Goal: Task Accomplishment & Management: Use online tool/utility

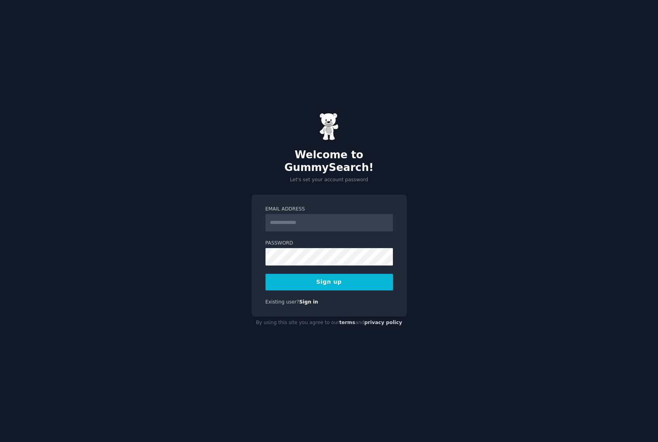
click at [296, 215] on input "Email Address" at bounding box center [328, 222] width 127 height 17
type input "**********"
click at [319, 274] on button "Sign up" at bounding box center [328, 282] width 127 height 17
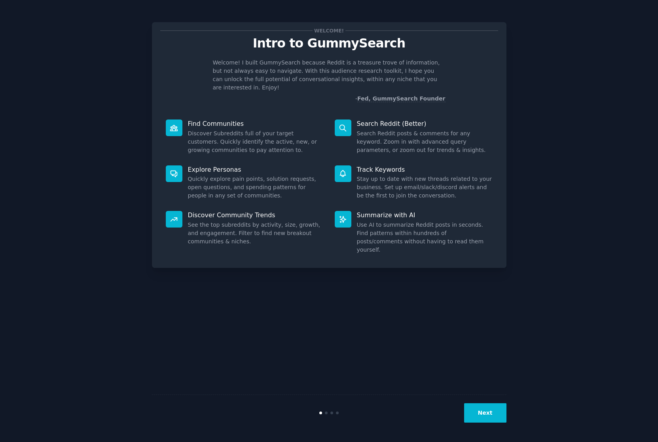
click at [536, 139] on div "Welcome! Intro to GummySearch Welcome! I built GummySearch because Reddit is a …" at bounding box center [329, 221] width 636 height 420
click at [174, 124] on icon at bounding box center [174, 128] width 8 height 8
click at [483, 412] on button "Next" at bounding box center [485, 412] width 42 height 19
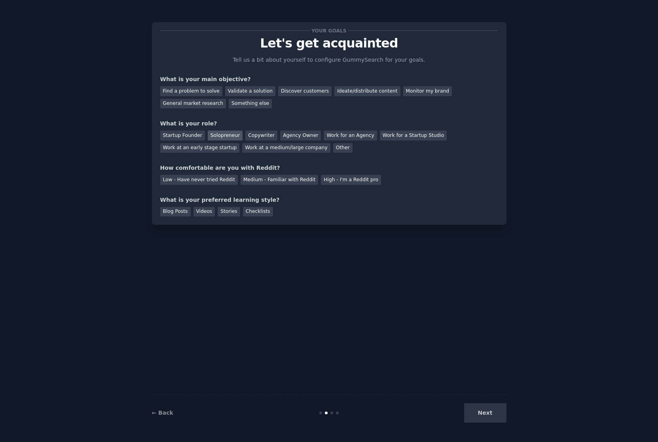
click at [220, 131] on div "Solopreneur" at bounding box center [225, 136] width 35 height 10
click at [296, 131] on div "Agency Owner" at bounding box center [300, 136] width 41 height 10
click at [214, 135] on div "Solopreneur" at bounding box center [225, 136] width 35 height 10
click at [175, 89] on div "Find a problem to solve" at bounding box center [191, 91] width 62 height 10
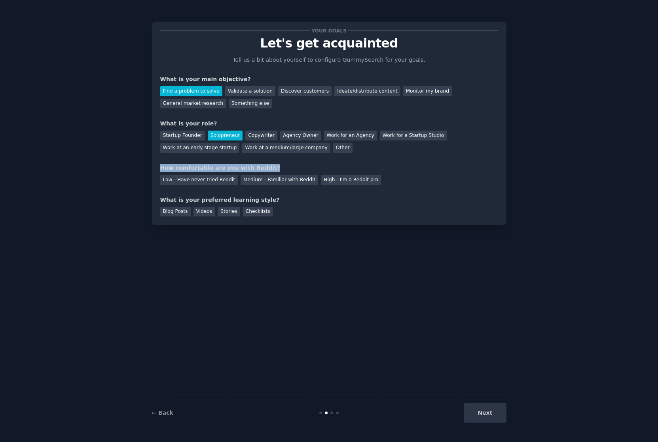
drag, startPoint x: 160, startPoint y: 168, endPoint x: 280, endPoint y: 167, distance: 120.3
click at [280, 167] on div "How comfortable are you with Reddit?" at bounding box center [329, 168] width 338 height 8
click at [333, 180] on div "High - I'm a Reddit pro" at bounding box center [351, 180] width 60 height 10
click at [253, 212] on div "Checklists" at bounding box center [258, 212] width 30 height 10
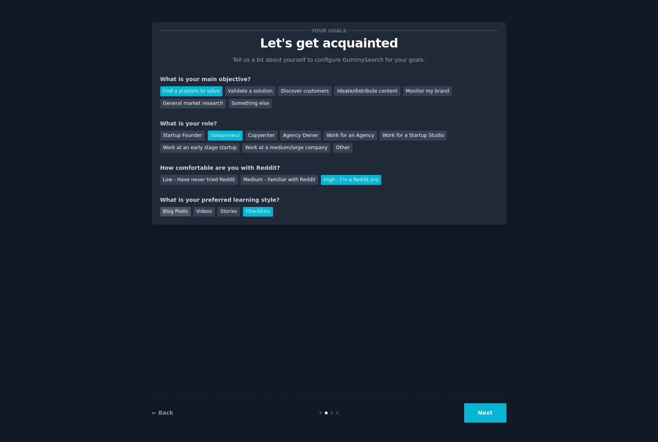
click at [180, 214] on div "Blog Posts" at bounding box center [175, 212] width 30 height 10
click at [252, 211] on div "Checklists" at bounding box center [258, 212] width 30 height 10
click at [489, 414] on button "Next" at bounding box center [485, 412] width 42 height 19
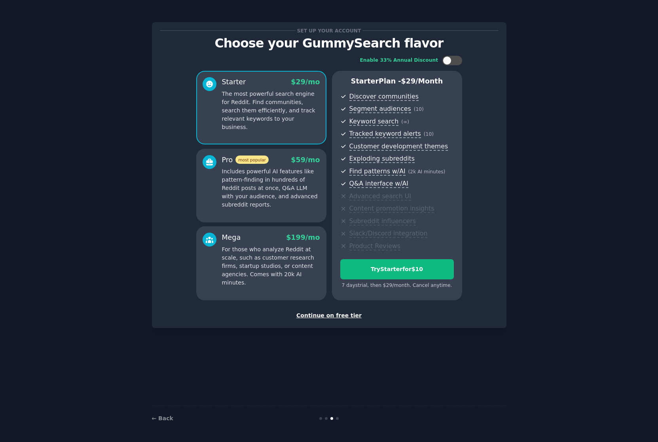
click at [321, 316] on div "Continue on free tier" at bounding box center [329, 315] width 338 height 8
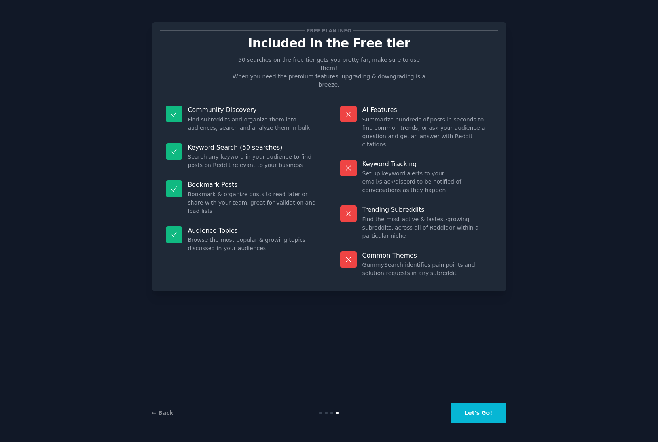
click at [481, 414] on button "Let's Go!" at bounding box center [478, 412] width 55 height 19
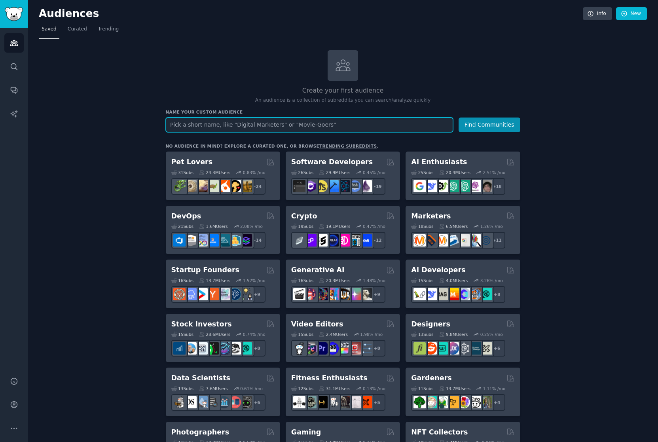
click at [245, 119] on input "text" at bounding box center [309, 124] width 287 height 15
type input "Small business"
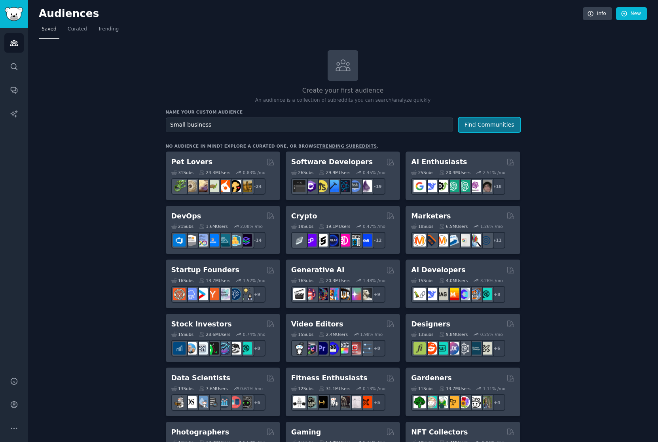
click at [485, 124] on button "Find Communities" at bounding box center [489, 124] width 62 height 15
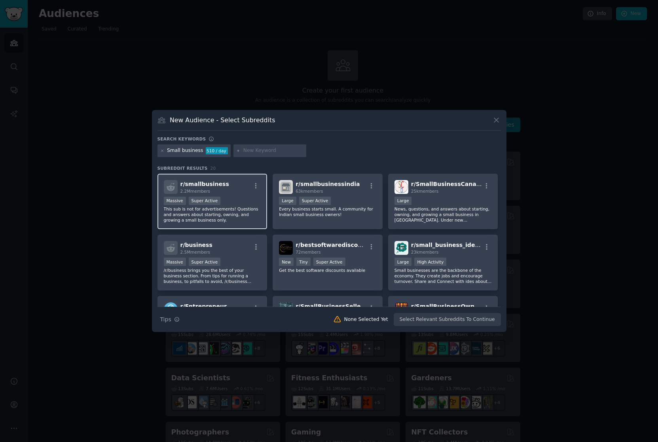
click at [239, 191] on div "r/ smallbusiness 2.2M members" at bounding box center [212, 187] width 97 height 14
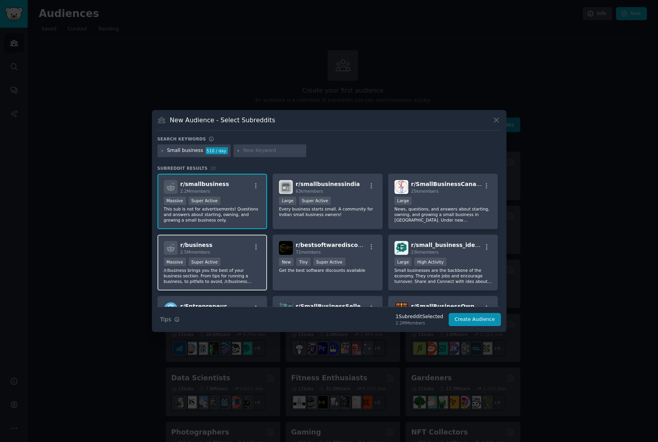
click at [241, 246] on div "r/ business 2.5M members" at bounding box center [212, 248] width 97 height 14
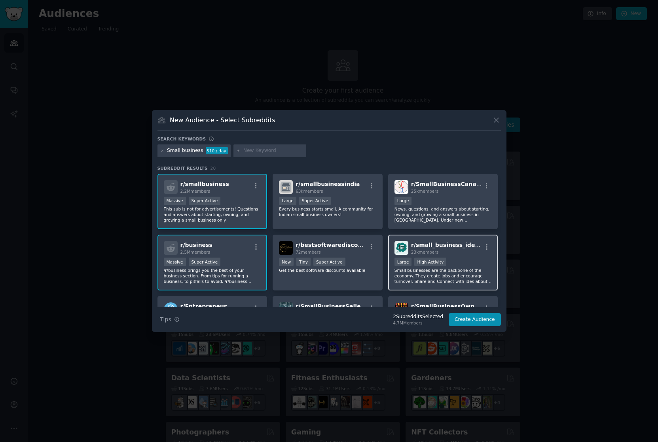
click at [426, 254] on div "23k members" at bounding box center [446, 252] width 71 height 6
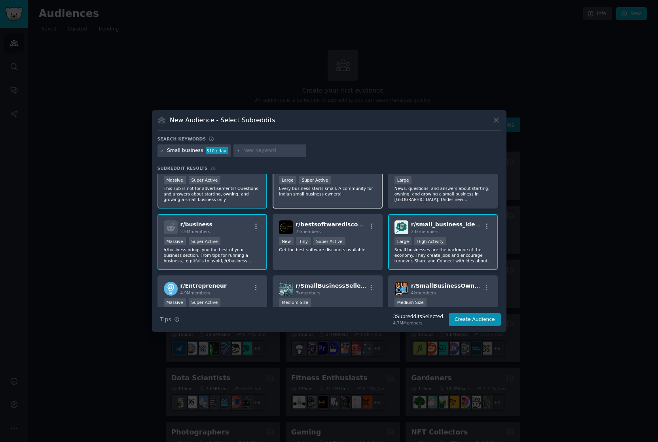
scroll to position [30, 0]
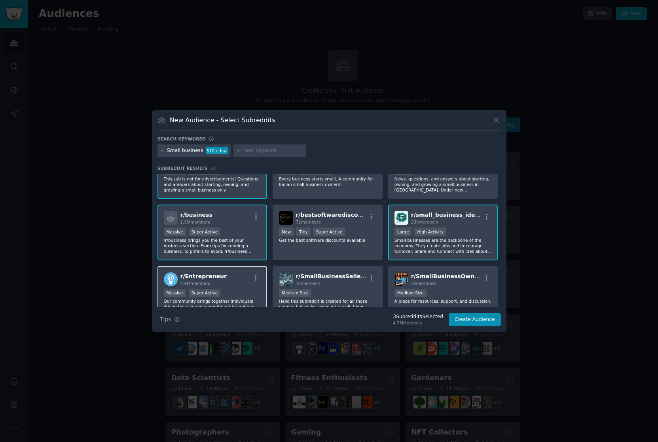
click at [220, 273] on div "r/ Entrepreneur 4.9M members" at bounding box center [212, 279] width 97 height 14
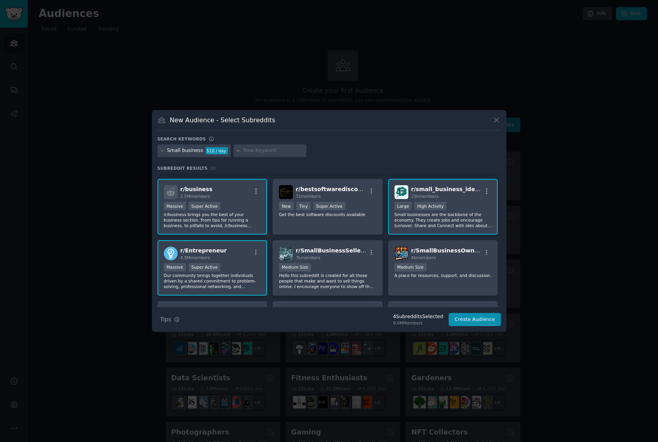
scroll to position [57, 0]
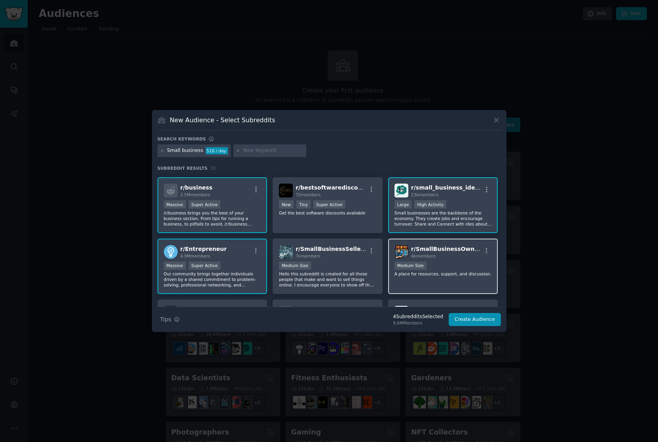
click at [456, 262] on div "Medium Size" at bounding box center [442, 266] width 97 height 10
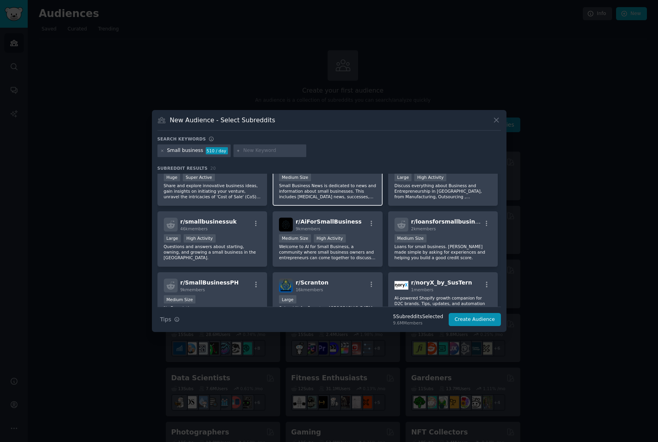
scroll to position [207, 0]
click at [303, 252] on p "Welcome to AI for Small Business, a community where small business owners and e…" at bounding box center [327, 251] width 97 height 17
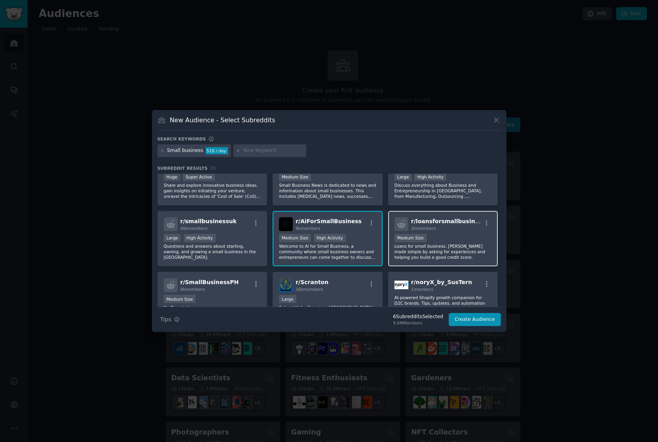
click at [420, 244] on p "Loans for small business. [PERSON_NAME] made simple by asking for experiences a…" at bounding box center [442, 251] width 97 height 17
click at [462, 317] on button "Create Audience" at bounding box center [475, 319] width 52 height 13
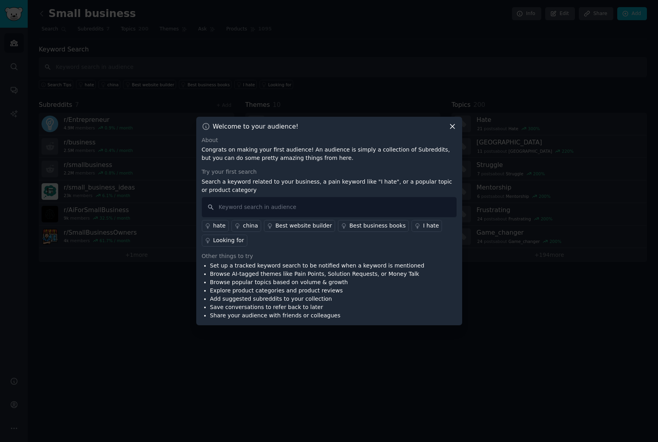
click at [451, 128] on icon at bounding box center [452, 126] width 8 height 8
